Goal: Find specific page/section: Find specific page/section

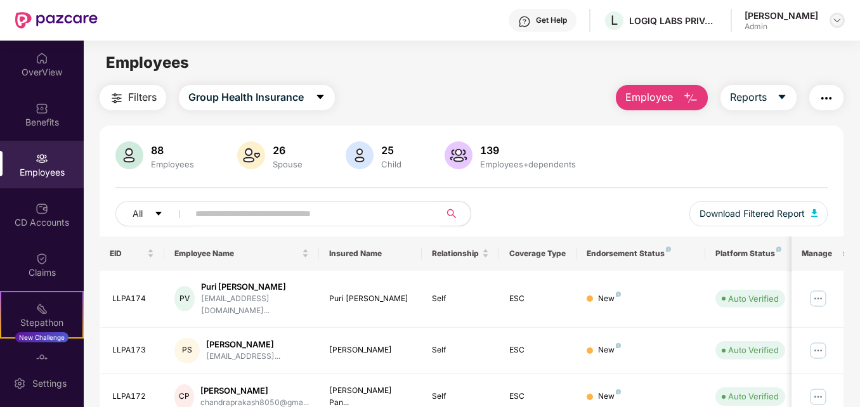
click at [840, 21] on img at bounding box center [837, 20] width 10 height 10
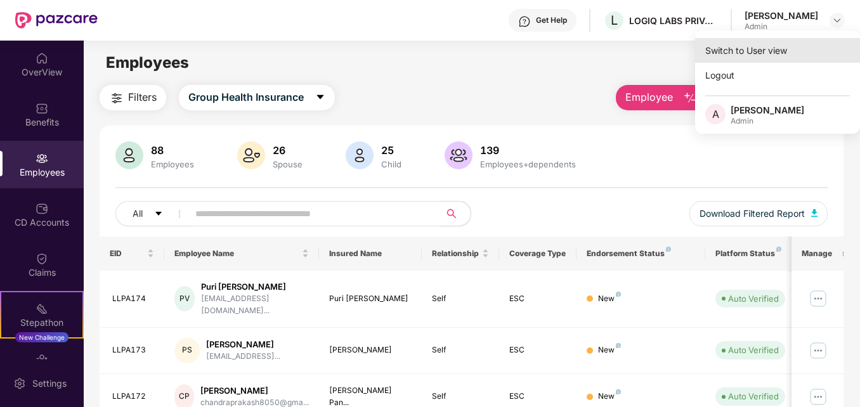
click at [744, 47] on div "Switch to User view" at bounding box center [777, 50] width 165 height 25
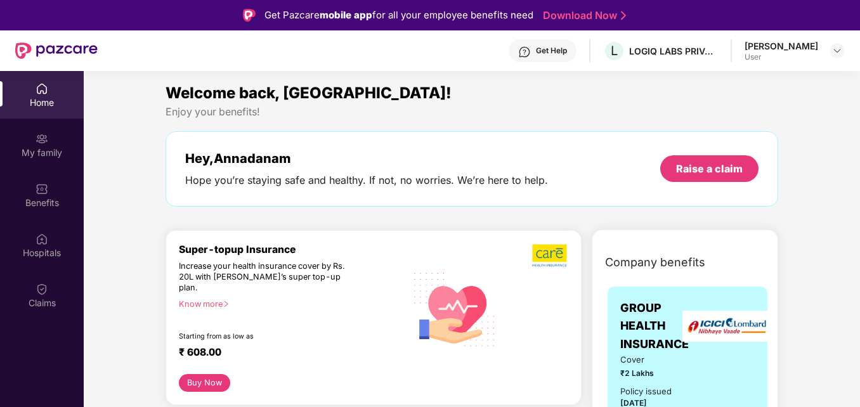
click at [209, 375] on button "Buy Now" at bounding box center [204, 383] width 51 height 18
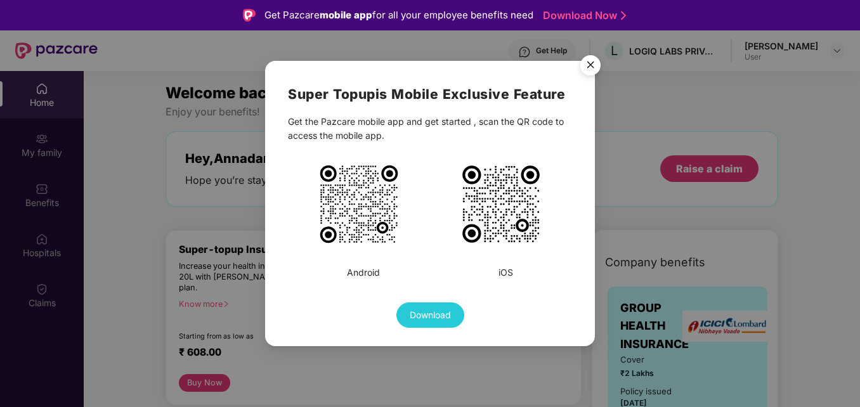
click at [594, 64] on img "Close" at bounding box center [591, 67] width 36 height 36
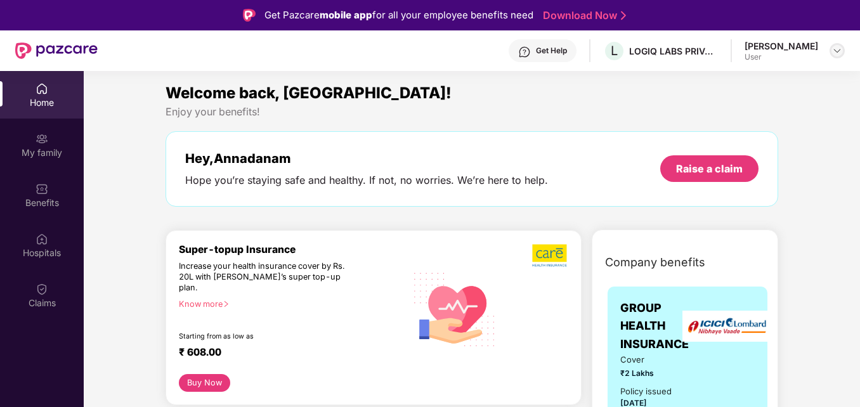
click at [842, 51] on div at bounding box center [837, 50] width 15 height 15
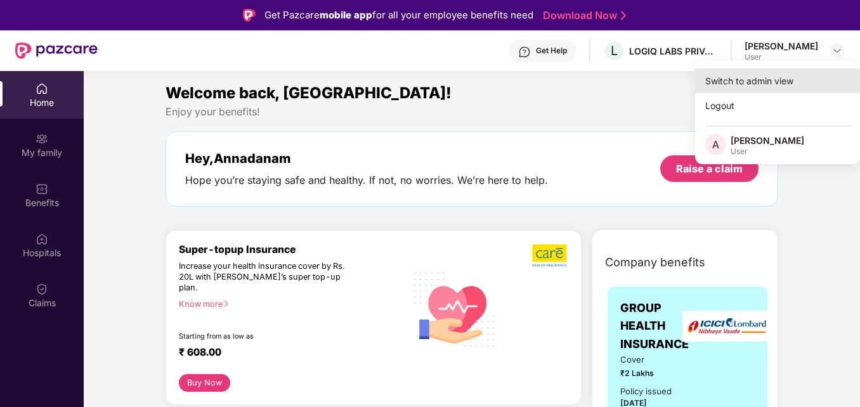
click at [756, 77] on div "Switch to admin view" at bounding box center [777, 81] width 165 height 25
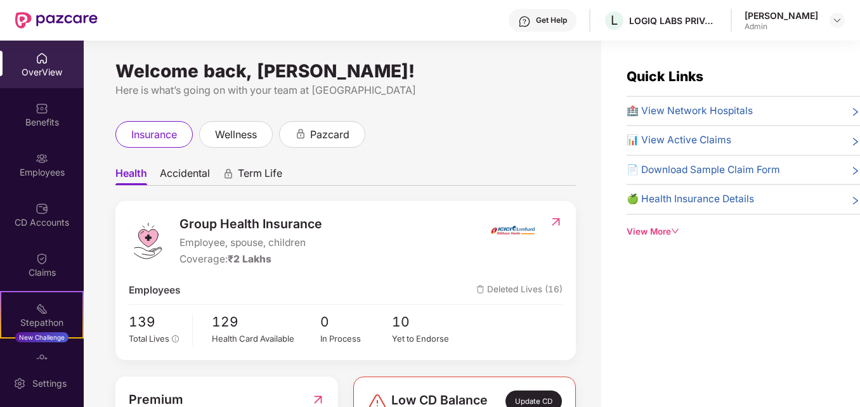
click at [536, 18] on div "Get Help" at bounding box center [551, 20] width 31 height 10
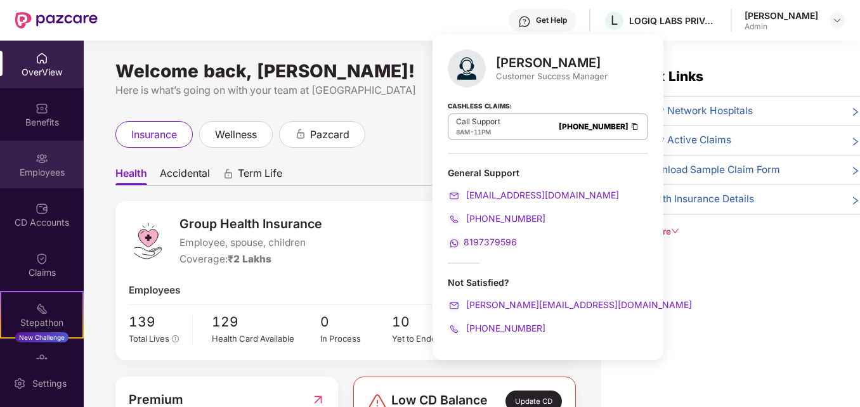
click at [32, 173] on div "Employees" at bounding box center [42, 172] width 84 height 13
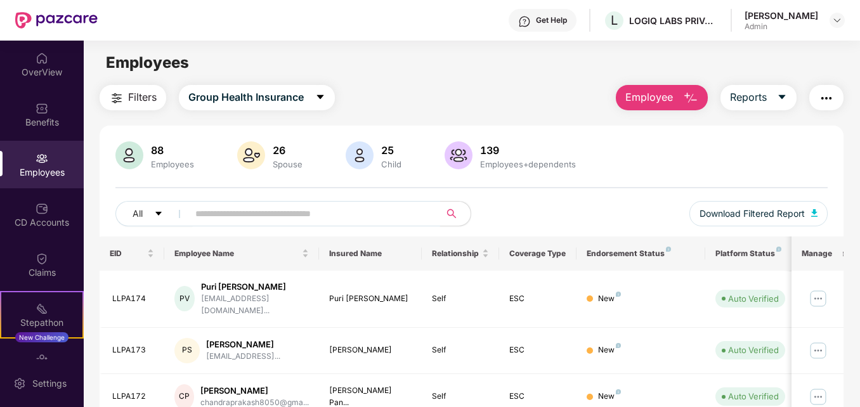
click at [262, 220] on input "text" at bounding box center [308, 213] width 227 height 19
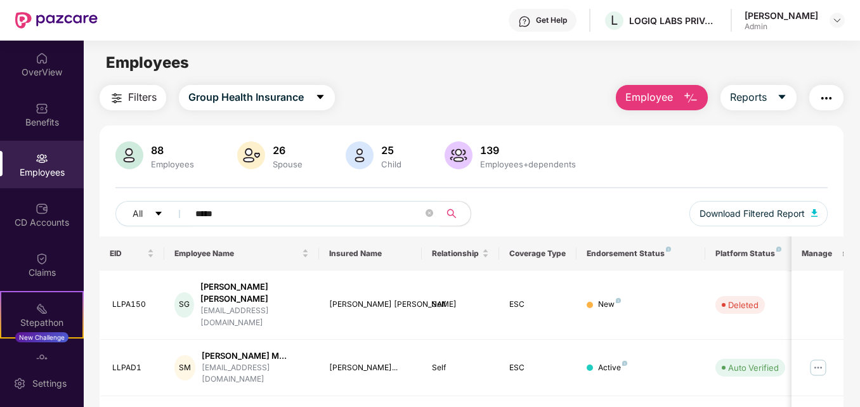
type input "*********"
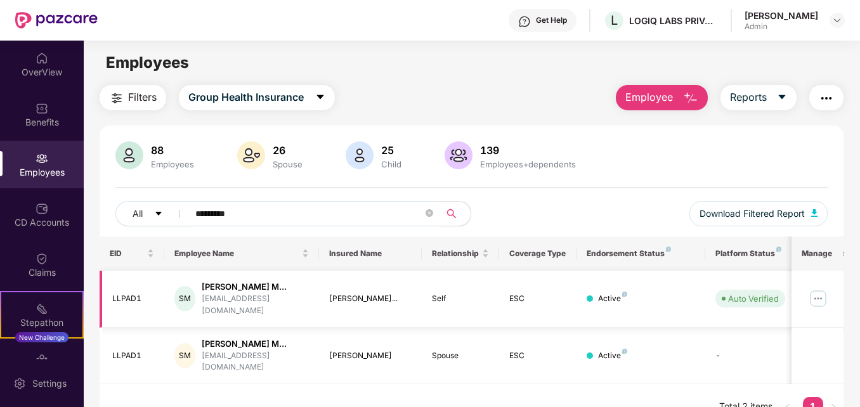
click at [822, 299] on img at bounding box center [818, 299] width 20 height 20
